Goal: Transaction & Acquisition: Purchase product/service

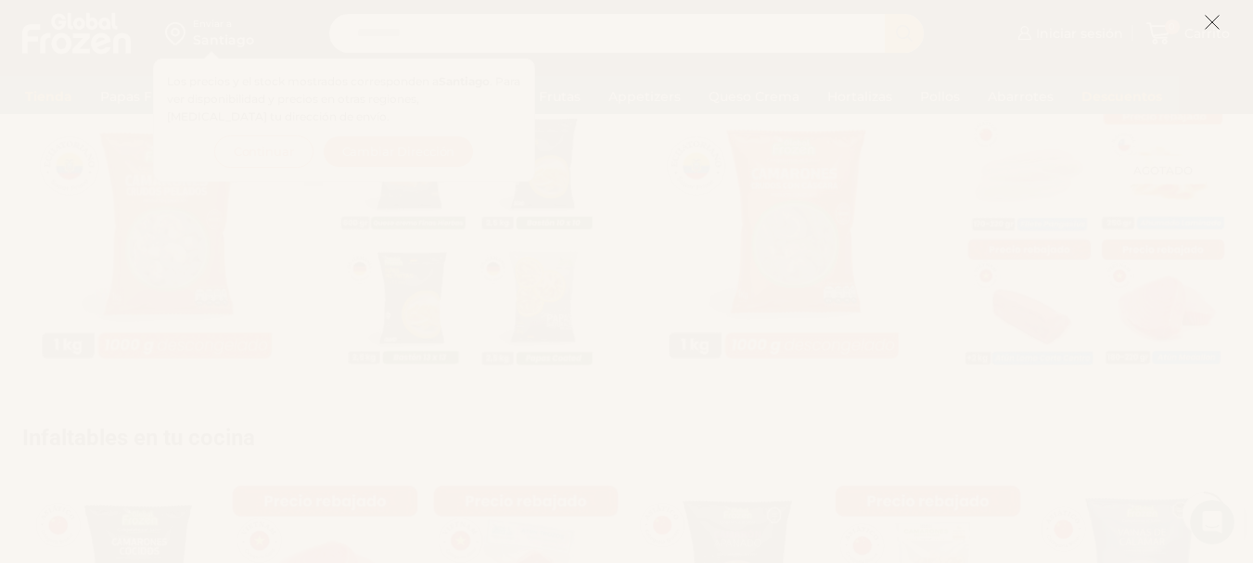
scroll to position [556, 0]
click at [1210, 19] on icon at bounding box center [1211, 22] width 17 height 17
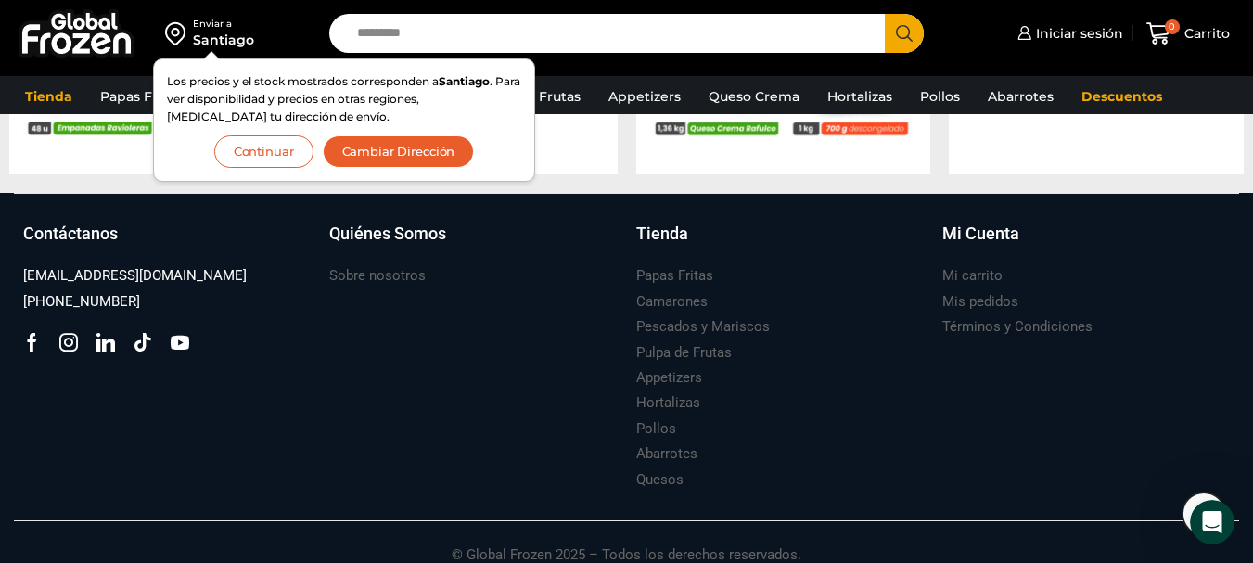
scroll to position [2107, 0]
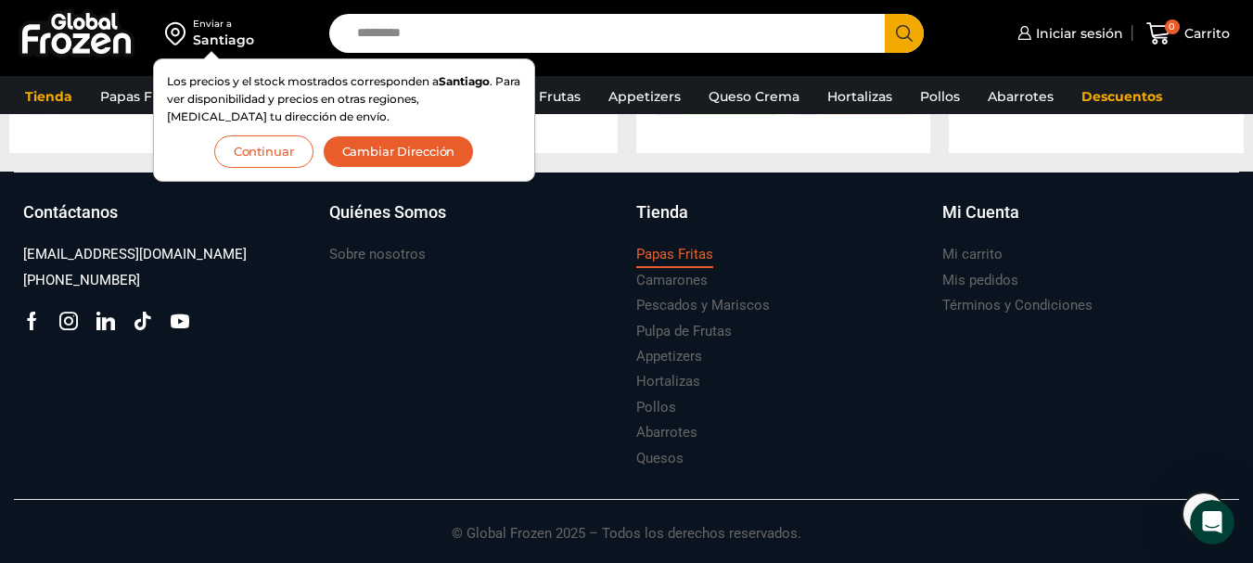
click at [693, 260] on h3 "Papas Fritas" at bounding box center [674, 254] width 77 height 19
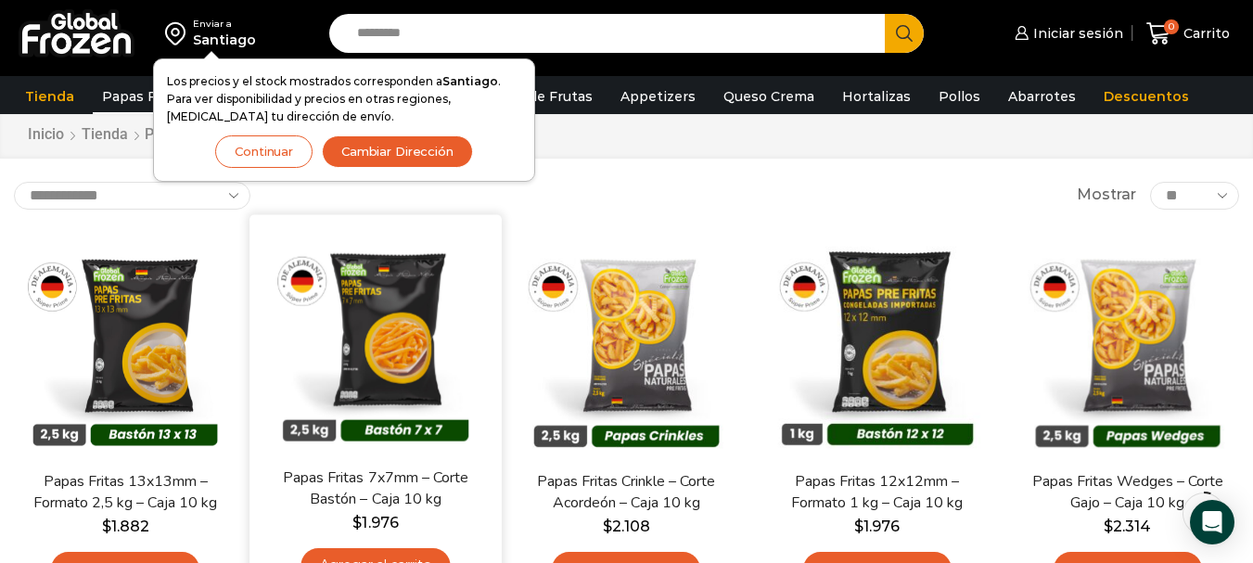
scroll to position [93, 0]
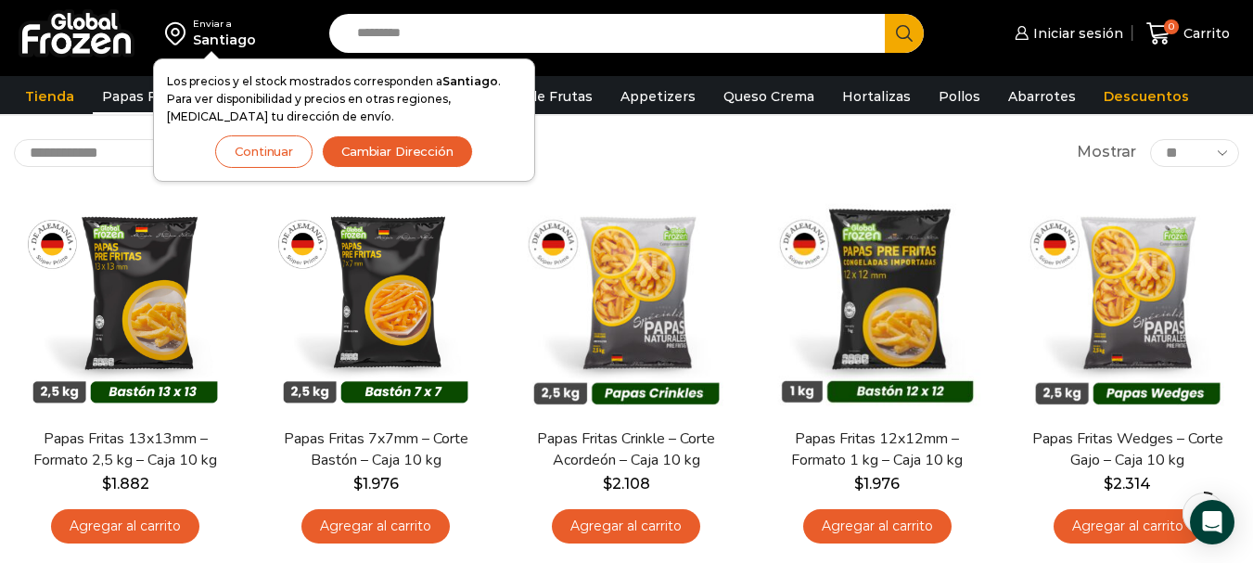
click at [251, 147] on button "Continuar" at bounding box center [263, 151] width 97 height 32
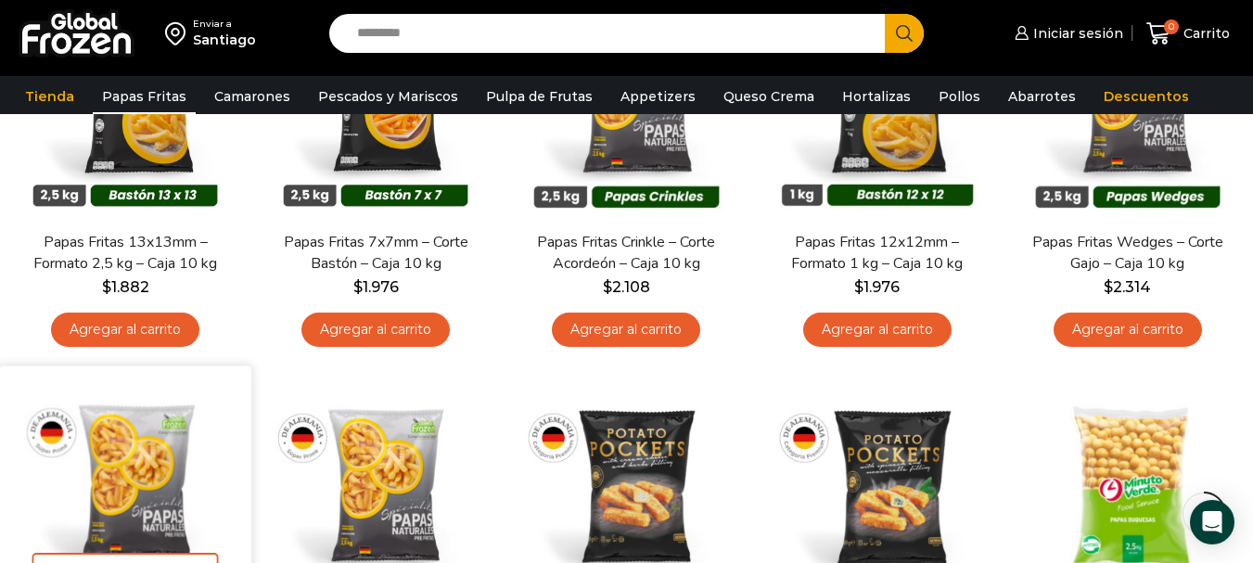
scroll to position [278, 0]
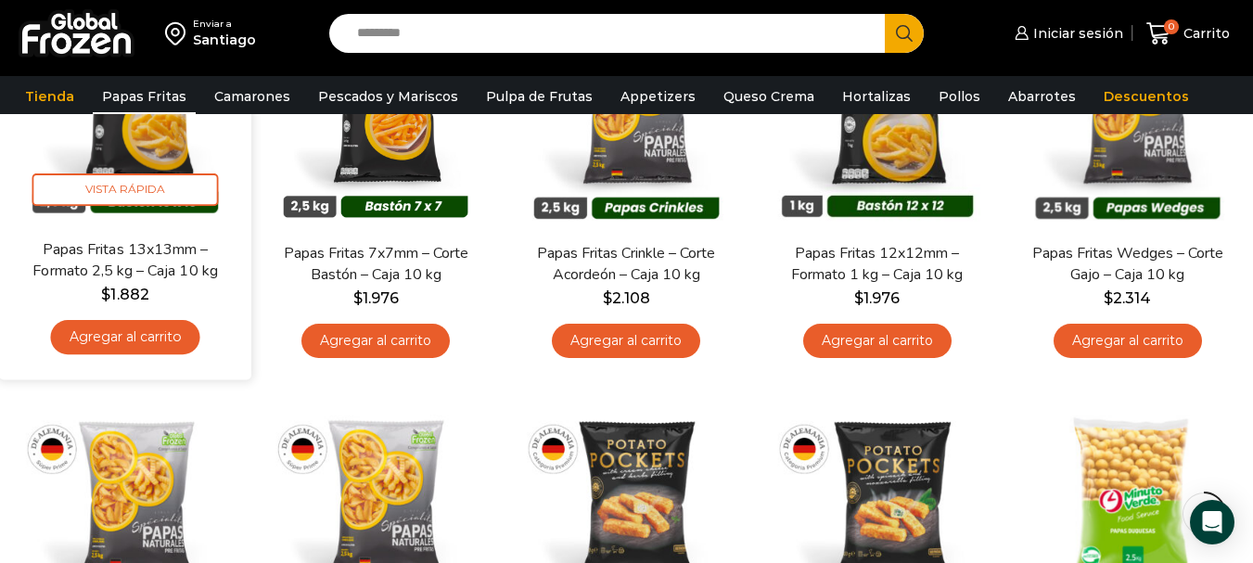
click at [123, 296] on bdi "$ 1.882" at bounding box center [124, 295] width 47 height 18
click at [132, 253] on link "Papas Fritas 13x13mm – Formato 2,5 kg – Caja 10 kg" at bounding box center [125, 260] width 202 height 44
click at [135, 200] on span "Vista Rápida" at bounding box center [125, 189] width 186 height 32
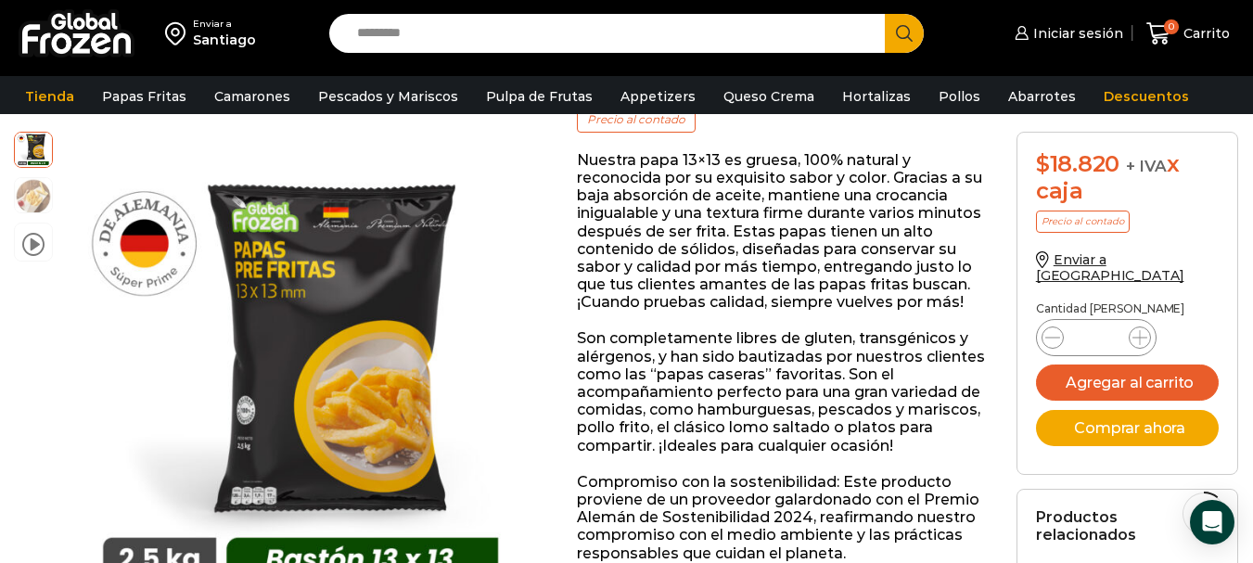
scroll to position [372, 0]
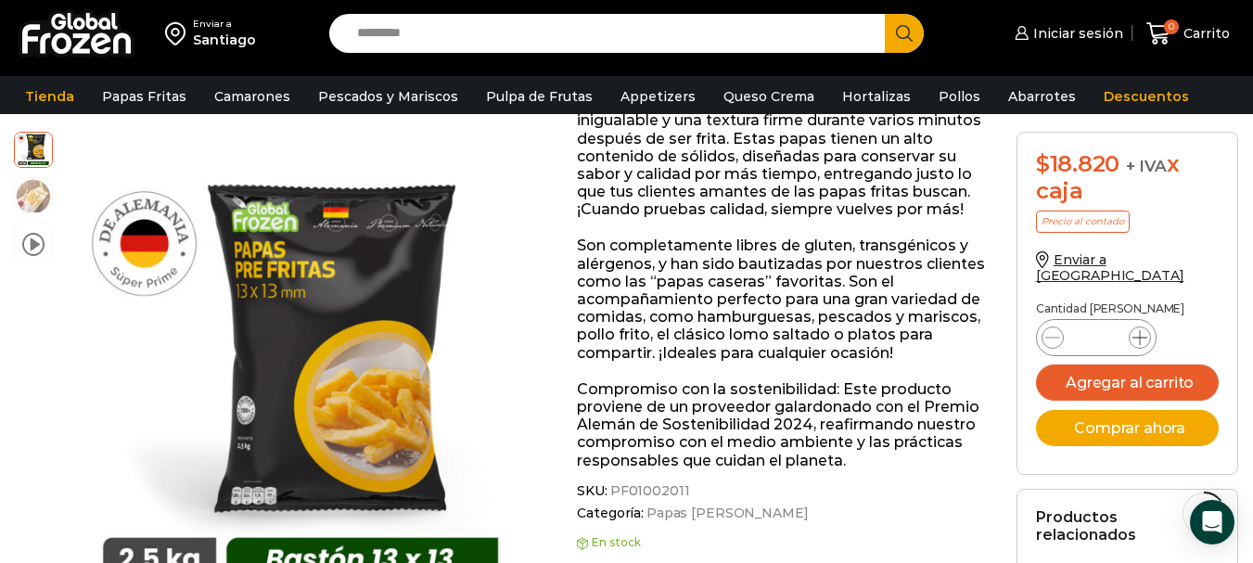
click at [1141, 330] on icon at bounding box center [1139, 337] width 15 height 15
type input "*"
click at [1142, 371] on button "Agregar al carrito" at bounding box center [1128, 382] width 184 height 36
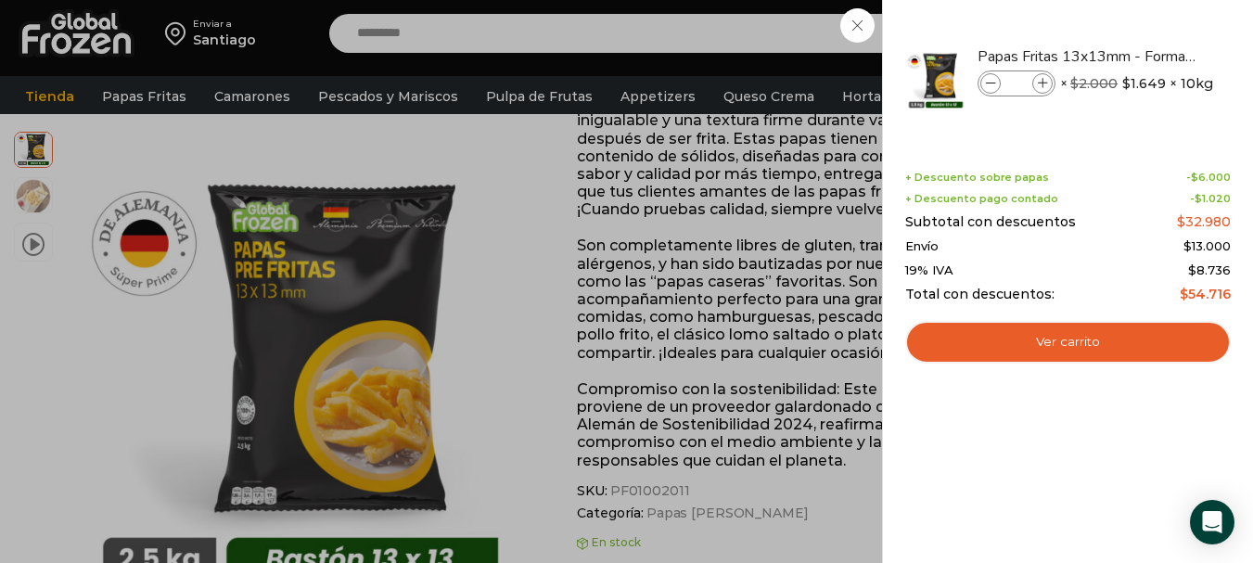
click at [1141, 56] on div "2 Carrito 2 2 Shopping Cart *" at bounding box center [1187, 34] width 93 height 44
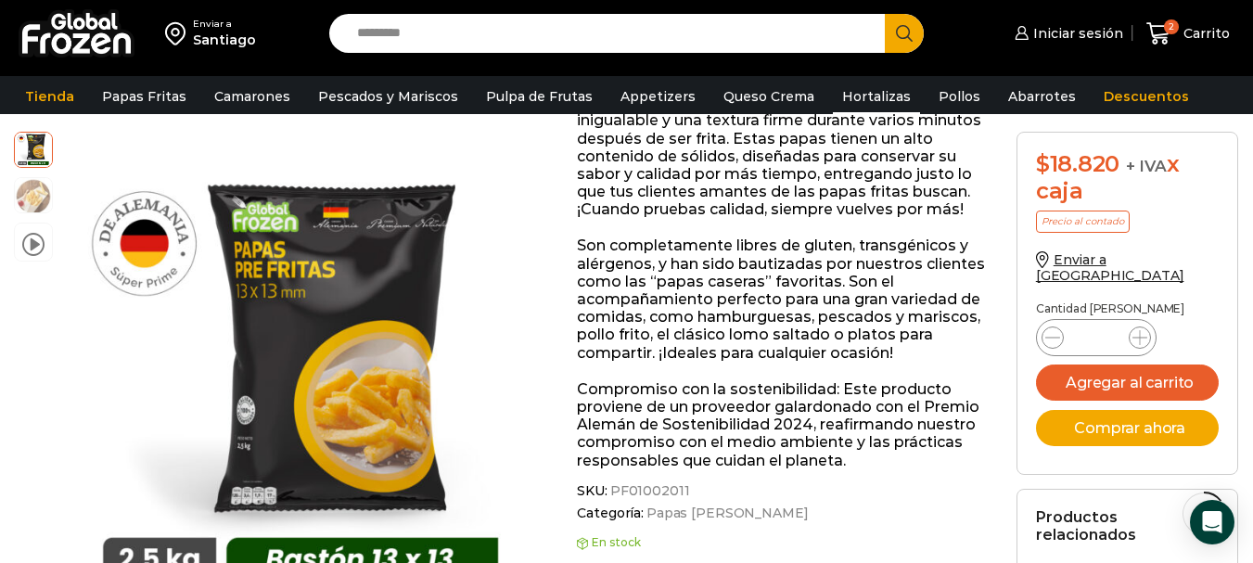
click at [865, 100] on link "Hortalizas" at bounding box center [876, 96] width 87 height 35
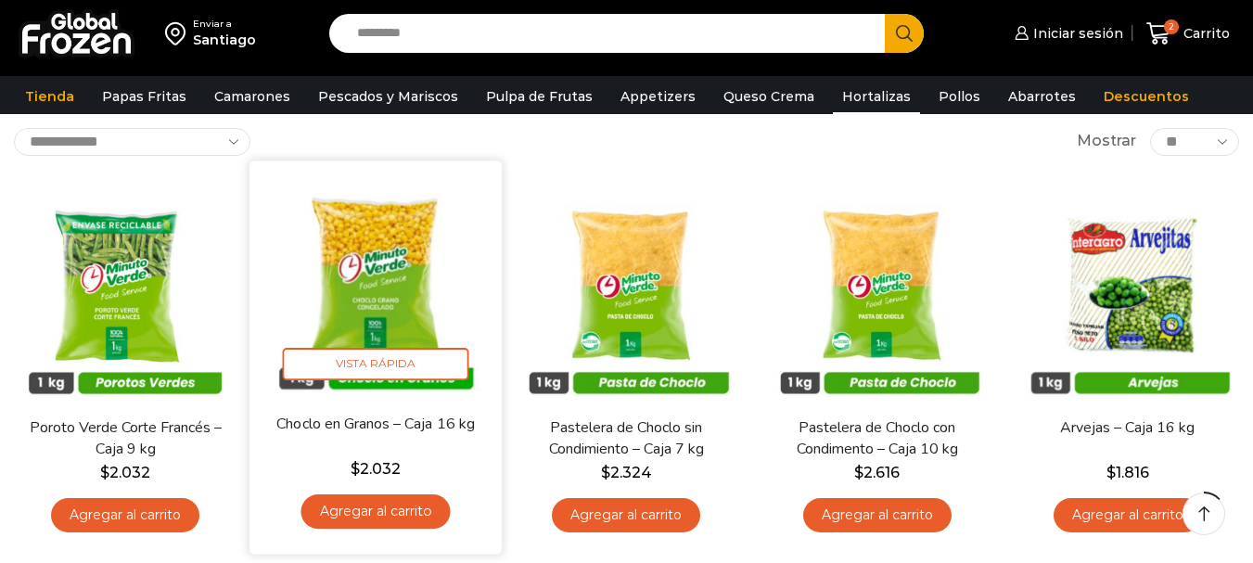
scroll to position [185, 0]
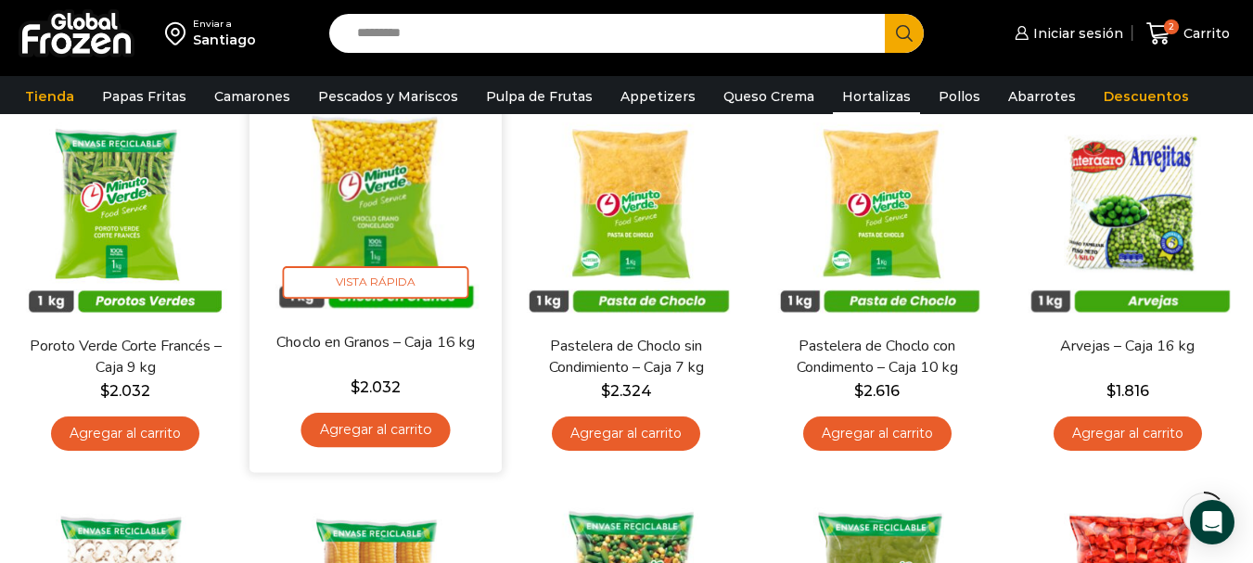
click at [346, 435] on link "Agregar al carrito" at bounding box center [375, 430] width 149 height 34
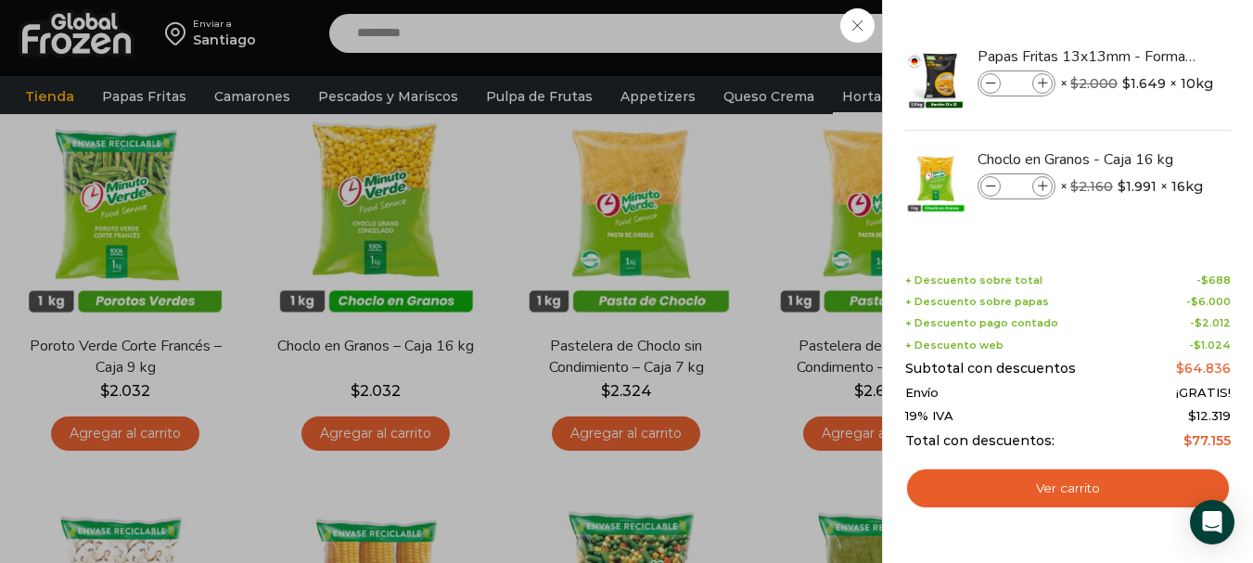
click at [1141, 56] on div "3 [GEOGRAPHIC_DATA] 3 3 Shopping Cart *" at bounding box center [1187, 34] width 93 height 44
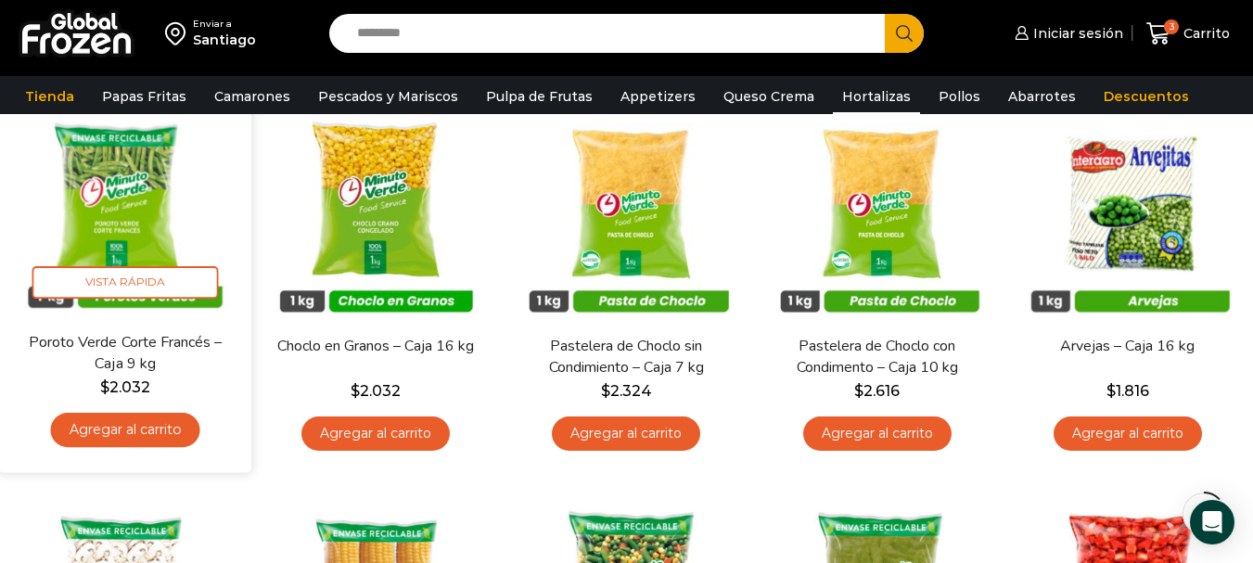
click at [144, 433] on link "Agregar al carrito" at bounding box center [125, 430] width 149 height 34
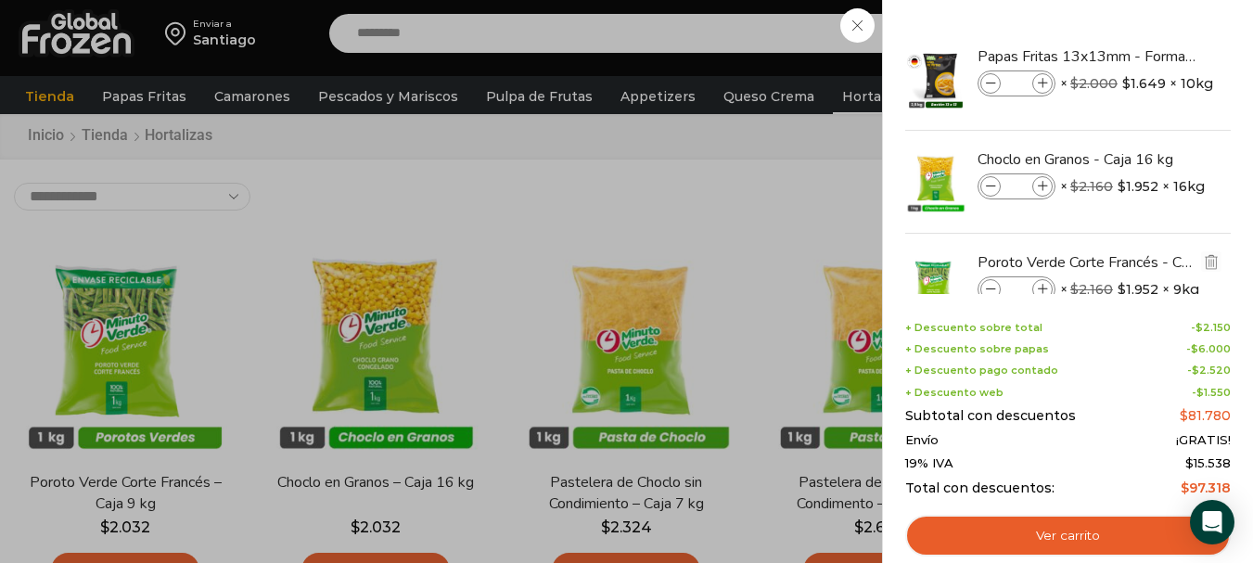
scroll to position [0, 0]
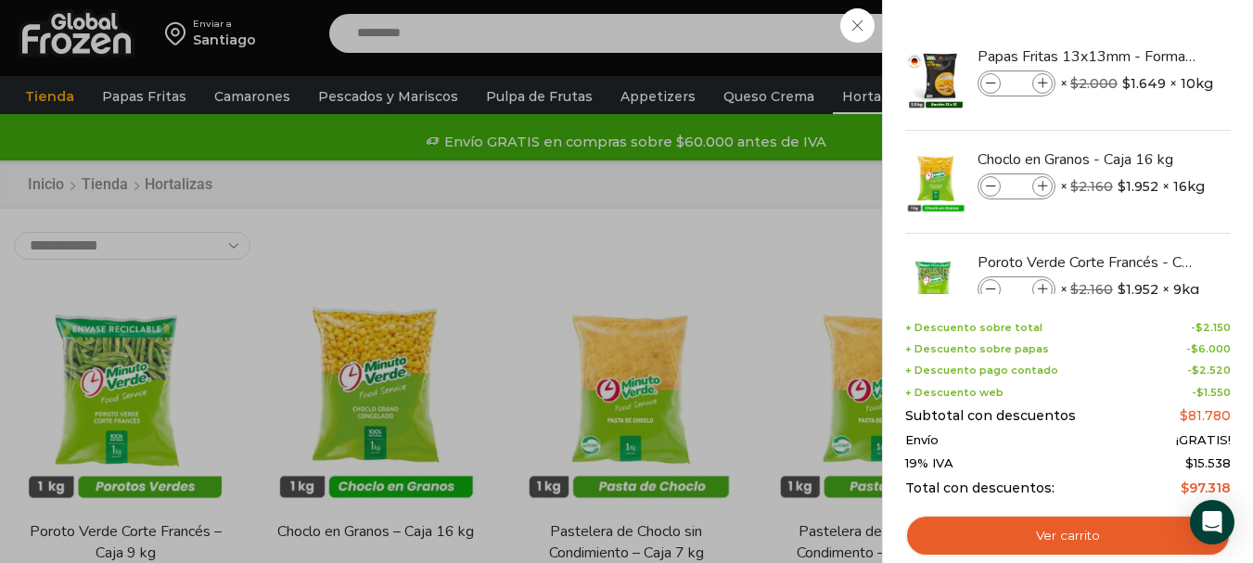
click at [1141, 56] on div "4 Carrito 4 4 Shopping Cart *" at bounding box center [1187, 34] width 93 height 44
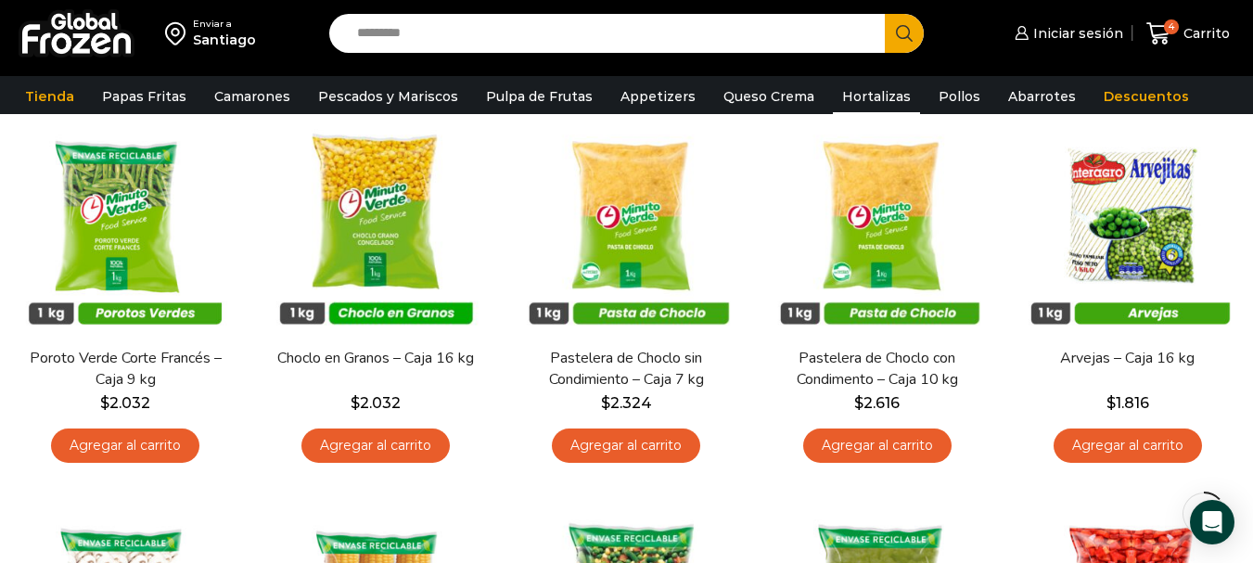
scroll to position [185, 0]
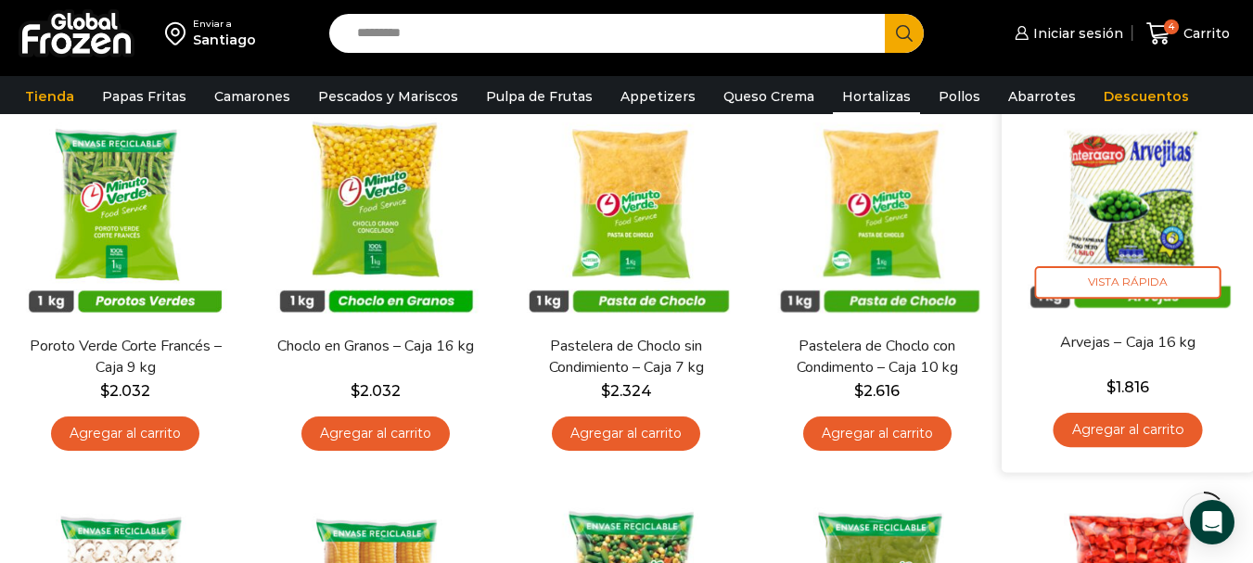
click at [1130, 433] on link "Agregar al carrito" at bounding box center [1126, 430] width 149 height 34
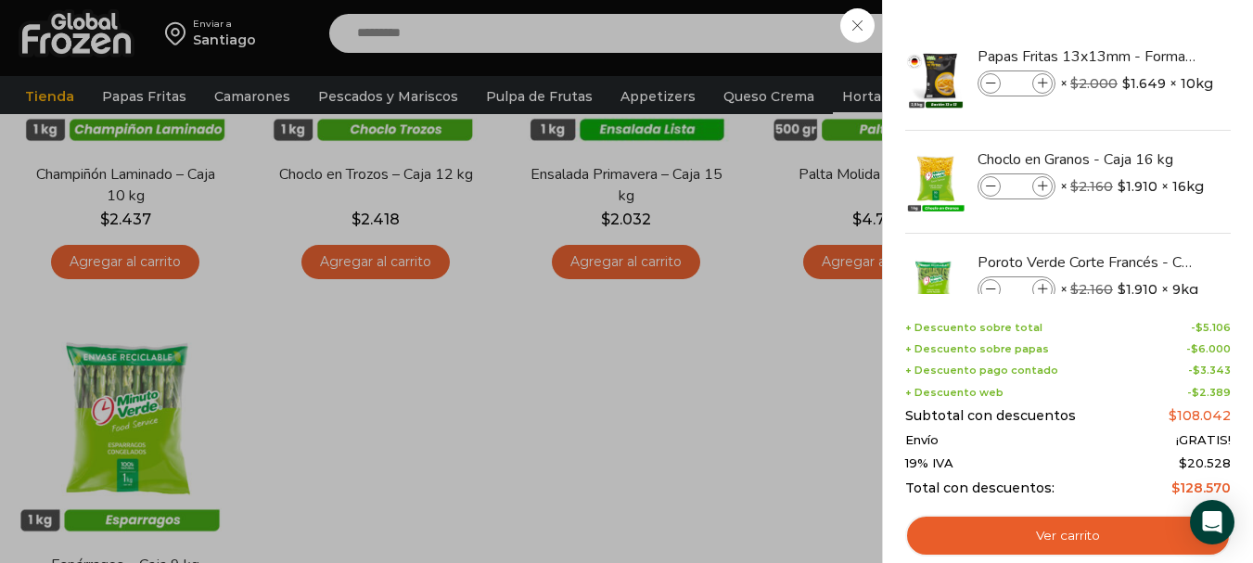
scroll to position [742, 0]
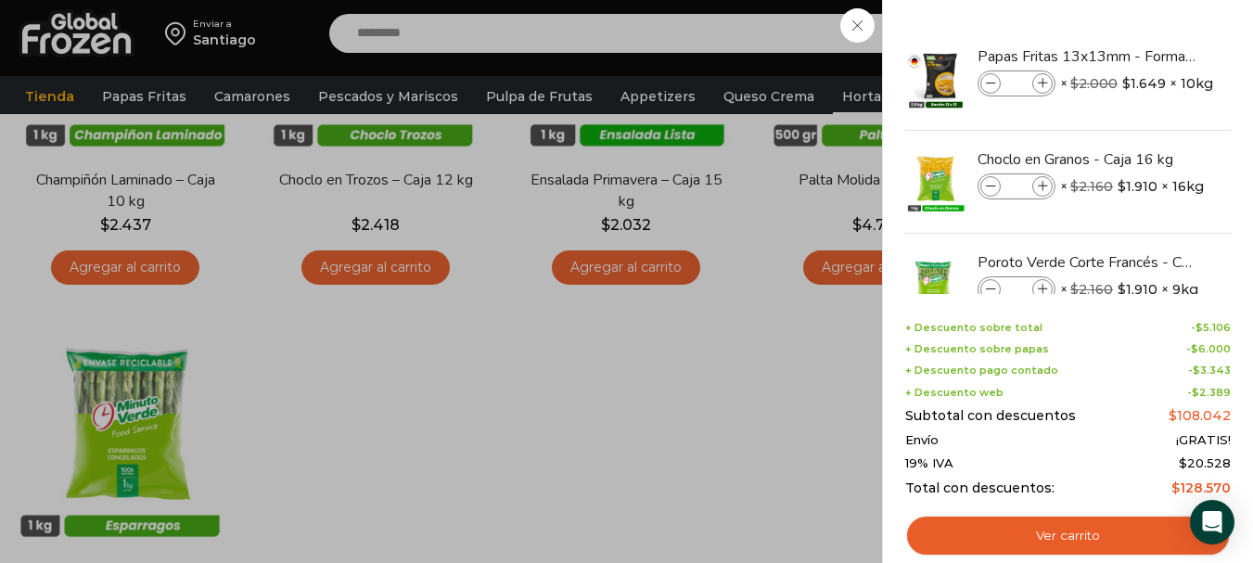
click at [1141, 56] on div "5 Carrito 5 5 Shopping Cart *" at bounding box center [1187, 34] width 93 height 44
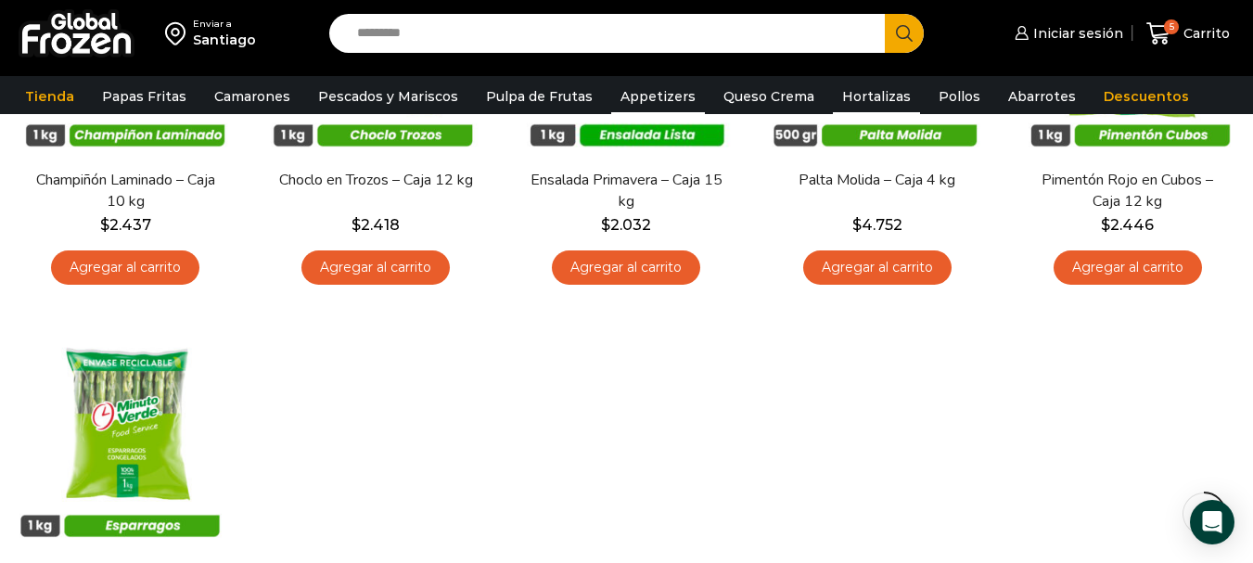
click at [668, 96] on link "Appetizers" at bounding box center [658, 96] width 94 height 35
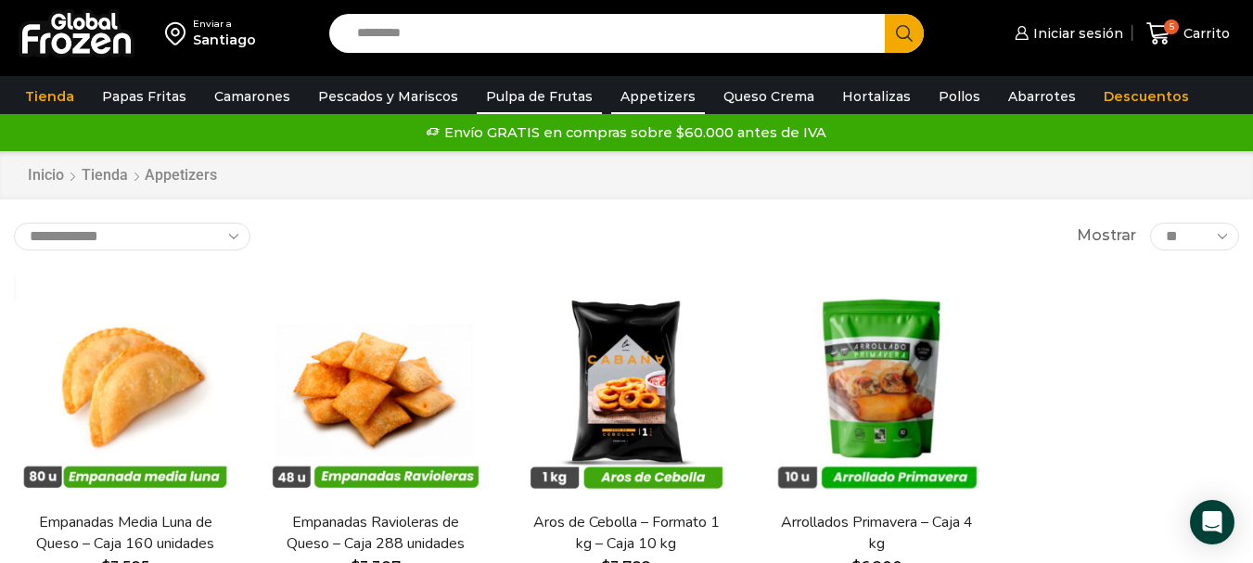
click at [515, 98] on link "Pulpa de Frutas" at bounding box center [539, 96] width 125 height 35
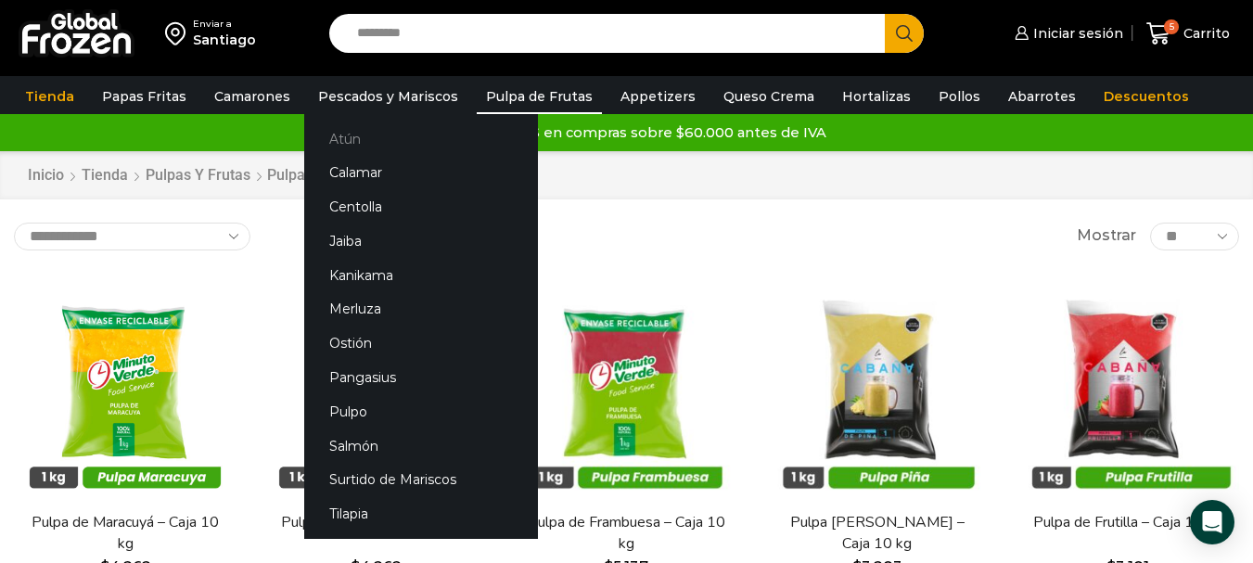
click at [351, 139] on link "Atún" at bounding box center [421, 138] width 234 height 34
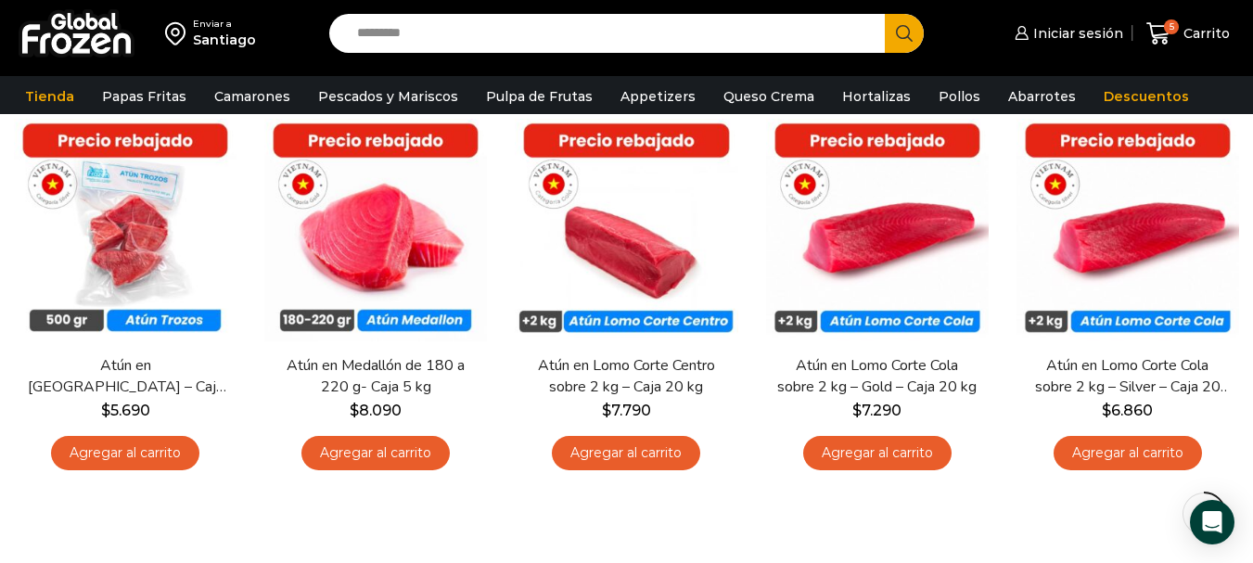
scroll to position [185, 0]
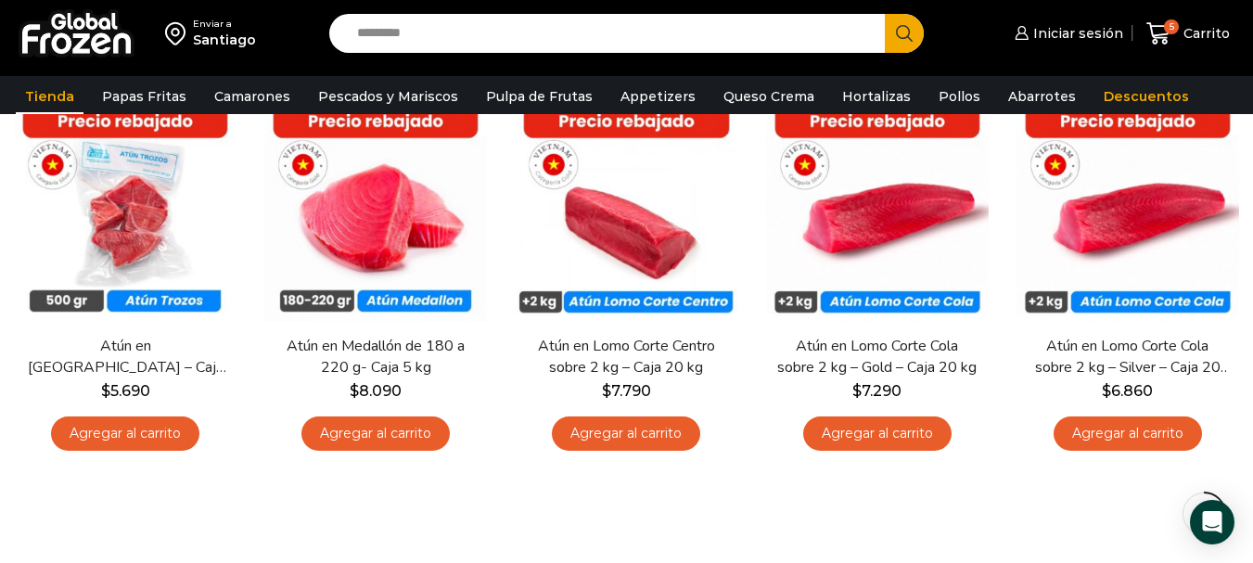
click at [55, 100] on link "Tienda" at bounding box center [50, 96] width 68 height 35
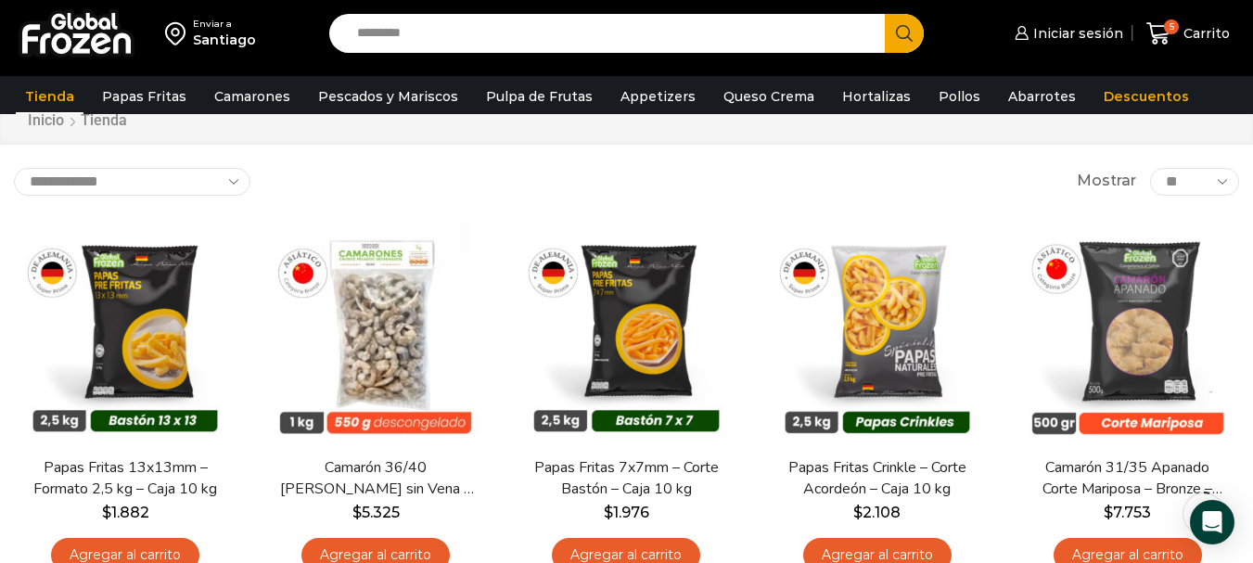
scroll to position [93, 0]
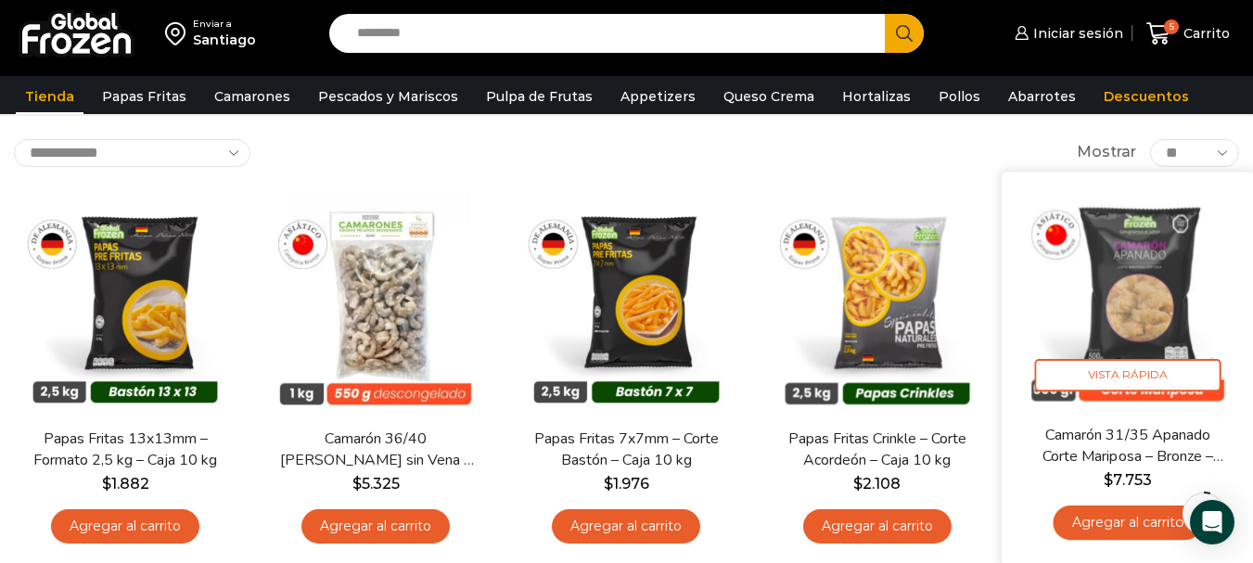
click at [1131, 521] on link "Agregar al carrito" at bounding box center [1126, 522] width 149 height 34
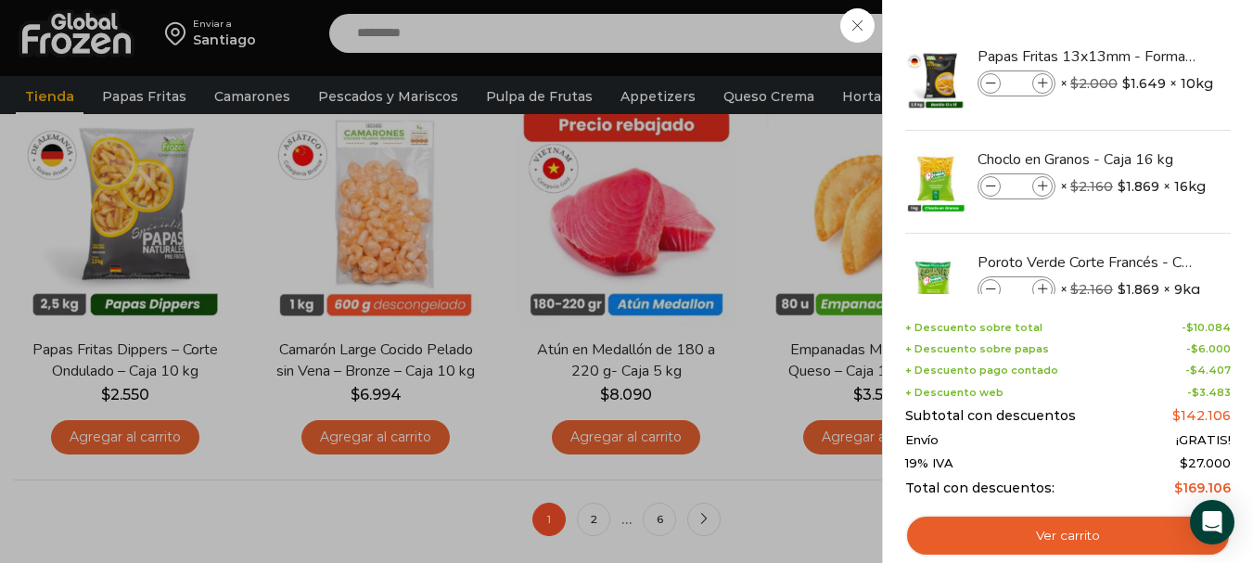
scroll to position [1483, 0]
